Goal: Obtain resource: Download file/media

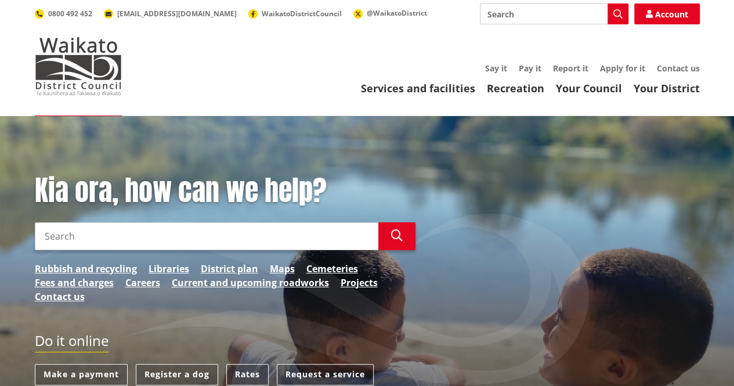
click at [447, 95] on link "Services and facilities" at bounding box center [418, 88] width 114 height 14
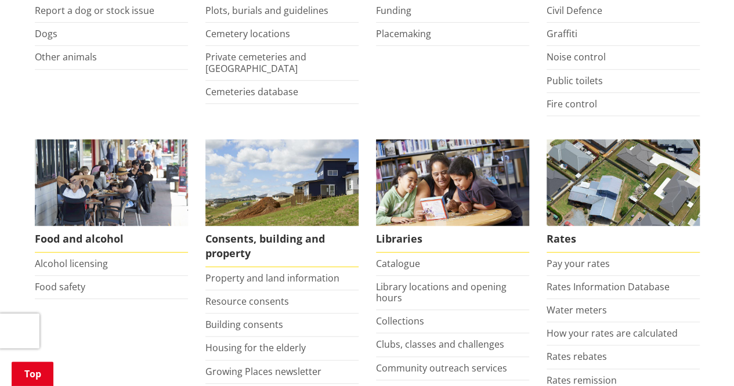
scroll to position [406, 0]
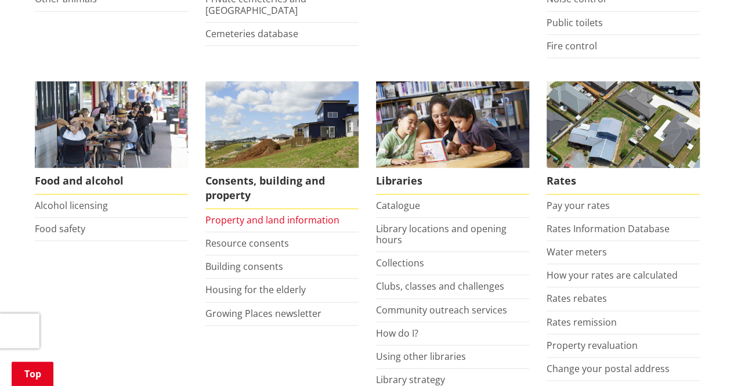
click at [251, 223] on link "Property and land information" at bounding box center [272, 220] width 134 height 13
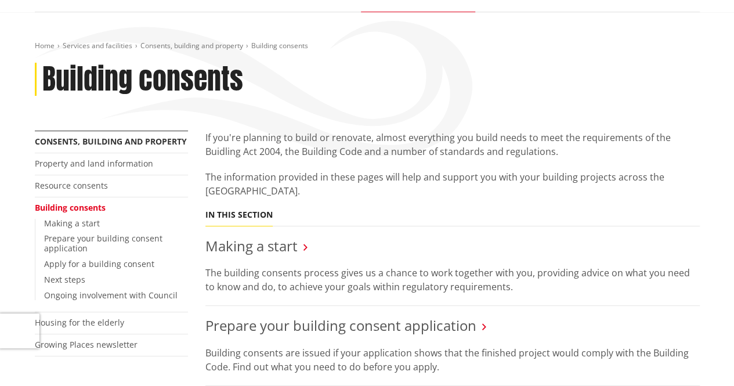
scroll to position [232, 0]
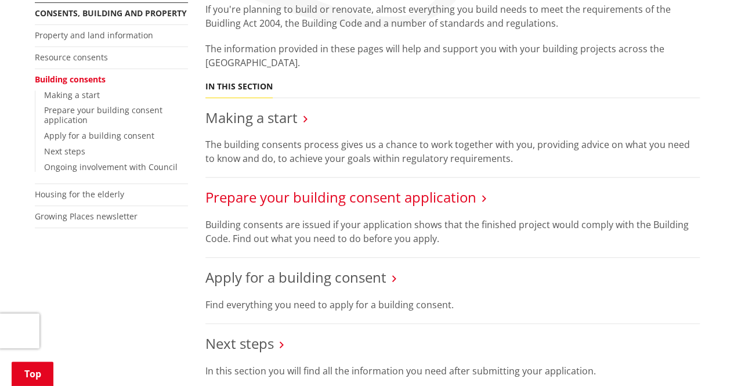
click at [462, 198] on link "Prepare your building consent application" at bounding box center [340, 196] width 271 height 19
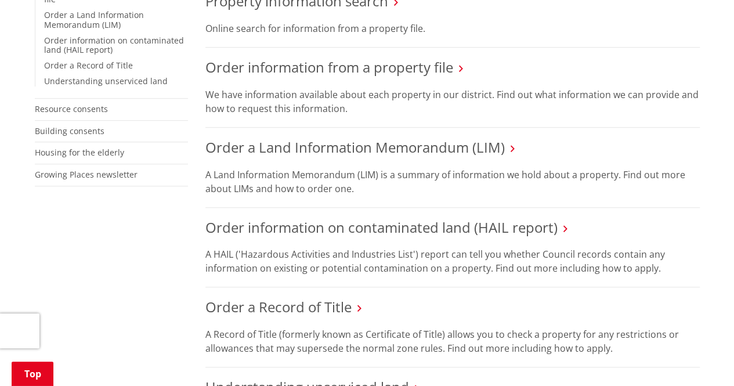
scroll to position [464, 0]
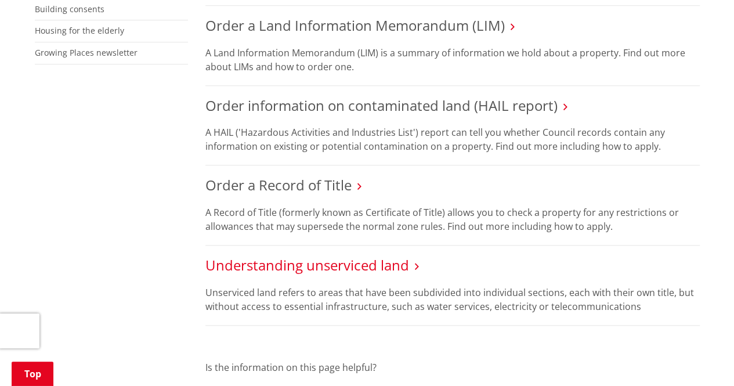
click at [385, 255] on link "Understanding unserviced land" at bounding box center [307, 264] width 204 height 19
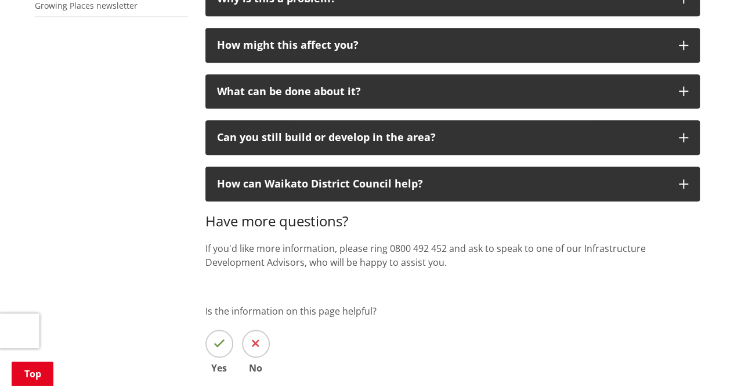
scroll to position [348, 0]
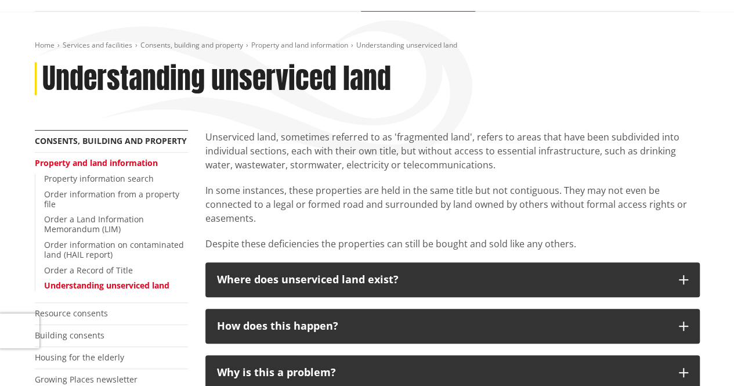
scroll to position [74, 0]
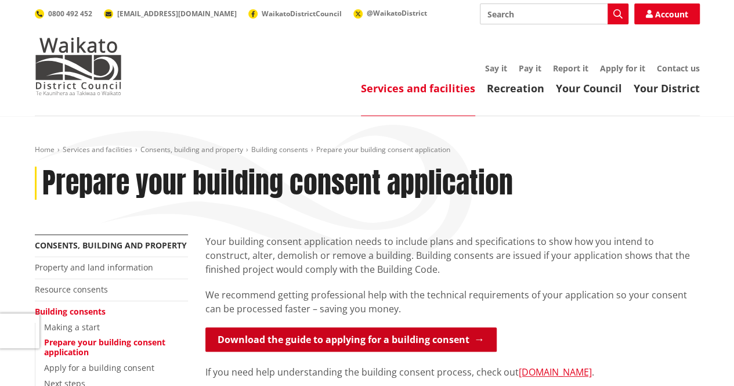
click at [419, 336] on link "Download the guide to applying for a building consent" at bounding box center [350, 339] width 291 height 24
